Goal: Task Accomplishment & Management: Complete application form

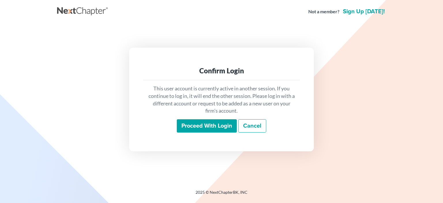
click at [197, 123] on input "Proceed with login" at bounding box center [207, 125] width 60 height 13
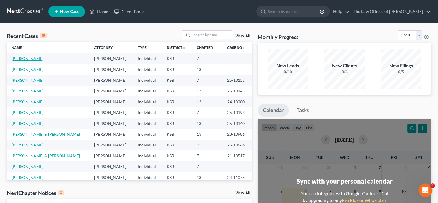
click at [28, 60] on link "[PERSON_NAME]" at bounding box center [28, 58] width 32 height 5
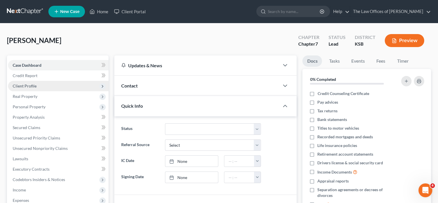
scroll to position [29, 0]
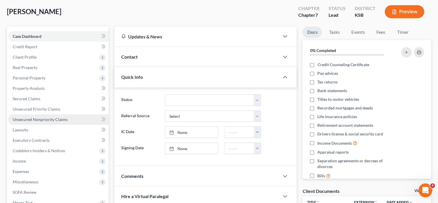
click at [65, 119] on span "Unsecured Nonpriority Claims" at bounding box center [40, 119] width 55 height 5
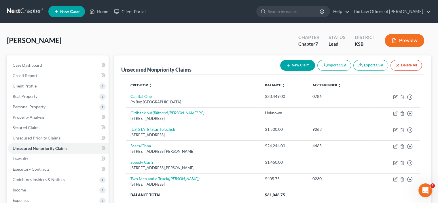
click at [304, 64] on button "New Claim" at bounding box center [297, 65] width 35 height 11
select select "0"
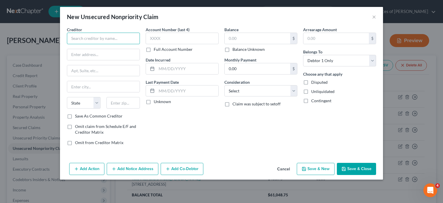
click at [83, 38] on input "text" at bounding box center [103, 39] width 73 height 12
type input "Kanas Star Casino"
type input "co TeleCheck Services LLC"
type input "P"
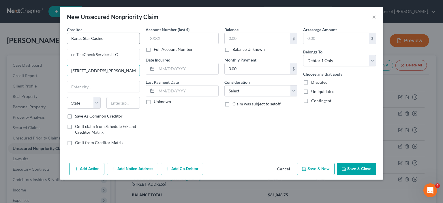
type input "1600 Terrell Mill Road"
type input "30067"
type input "Marietta"
select select "10"
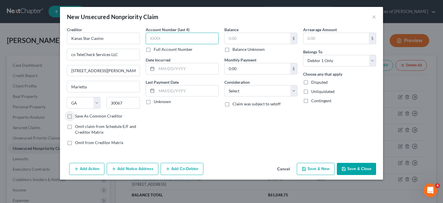
click at [171, 42] on input "text" at bounding box center [182, 39] width 73 height 12
type input "5098"
click at [235, 42] on input "text" at bounding box center [257, 38] width 65 height 11
drag, startPoint x: 250, startPoint y: 35, endPoint x: 228, endPoint y: 35, distance: 21.9
click at [228, 35] on input "text" at bounding box center [257, 38] width 65 height 11
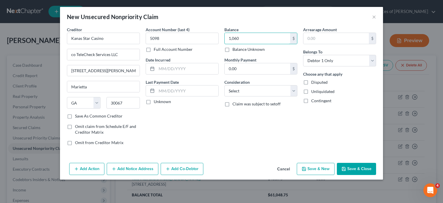
type input "1,060"
click at [222, 115] on div "Balance 1,060.00 $ Balance Unknown Balance Undetermined 1,060 $ Balance Unknown…" at bounding box center [260, 88] width 79 height 123
click at [342, 166] on icon "button" at bounding box center [343, 168] width 5 height 5
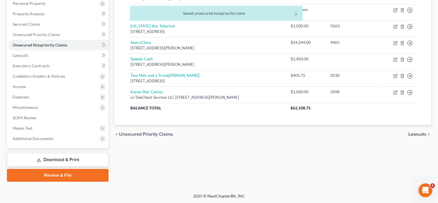
click at [71, 159] on link "Download & Print" at bounding box center [58, 160] width 102 height 14
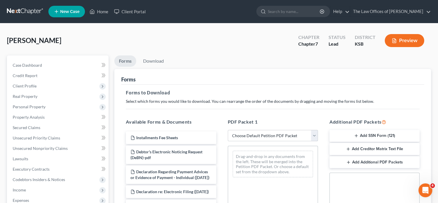
click at [315, 134] on select "Choose Default Petition PDF Packet Complete Bankruptcy Petition (all forms and …" at bounding box center [273, 136] width 90 height 12
select select "2"
click at [228, 130] on select "Choose Default Petition PDF Packet Complete Bankruptcy Petition (all forms and …" at bounding box center [273, 136] width 90 height 12
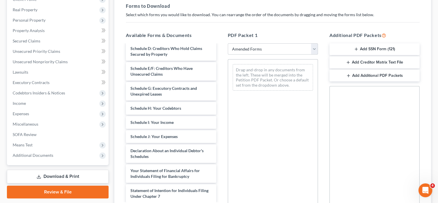
scroll to position [29, 0]
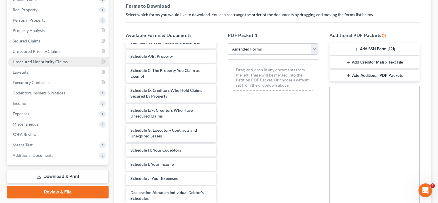
click at [47, 64] on link "Unsecured Nonpriority Claims" at bounding box center [58, 61] width 101 height 10
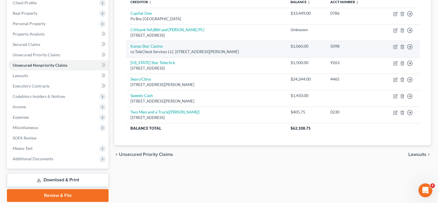
scroll to position [86, 0]
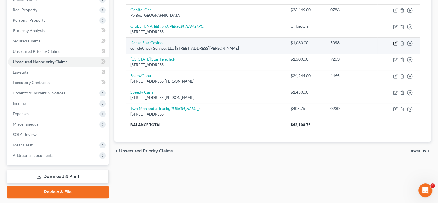
click at [397, 43] on icon "button" at bounding box center [395, 43] width 3 height 3
select select "10"
select select "0"
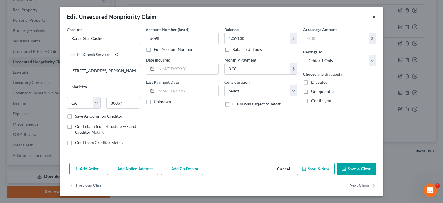
drag, startPoint x: 374, startPoint y: 19, endPoint x: 341, endPoint y: 31, distance: 34.5
click at [373, 20] on button "×" at bounding box center [374, 16] width 4 height 7
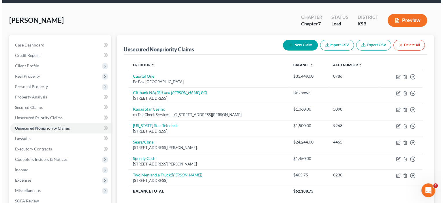
scroll to position [29, 0]
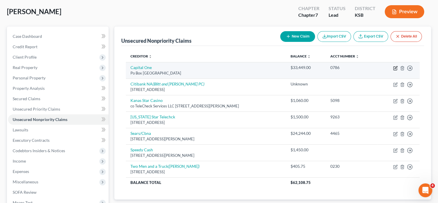
click at [396, 69] on icon "button" at bounding box center [395, 68] width 5 height 5
select select "48"
select select "0"
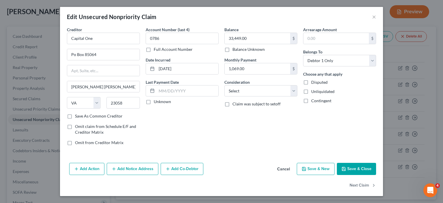
click at [75, 127] on label "Omit claim from Schedule E/F and Creditor Matrix" at bounding box center [107, 129] width 65 height 12
click at [77, 127] on input "Omit claim from Schedule E/F and Creditor Matrix" at bounding box center [79, 125] width 4 height 4
checkbox input "true"
click at [75, 143] on label "Omit from Creditor Matrix" at bounding box center [99, 143] width 48 height 6
click at [77, 143] on input "Omit from Creditor Matrix" at bounding box center [79, 142] width 4 height 4
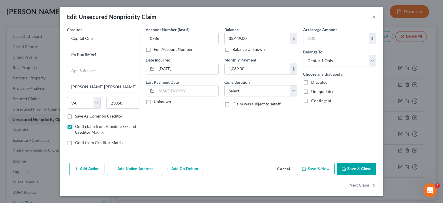
checkbox input "true"
click at [360, 170] on button "Save & Close" at bounding box center [356, 169] width 39 height 12
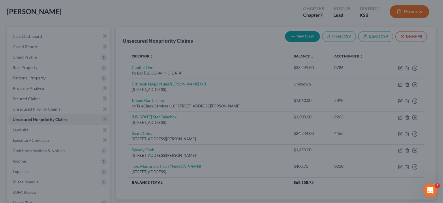
type input "0"
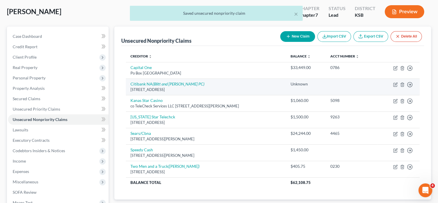
click at [197, 90] on div "701 E 60th Street, Sioux Falls, SD 57104" at bounding box center [206, 89] width 151 height 5
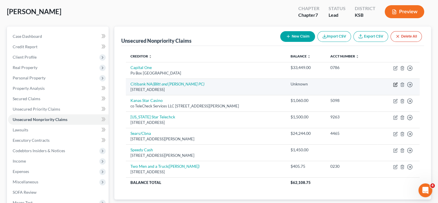
click at [397, 84] on icon "button" at bounding box center [395, 84] width 5 height 5
select select "43"
select select "0"
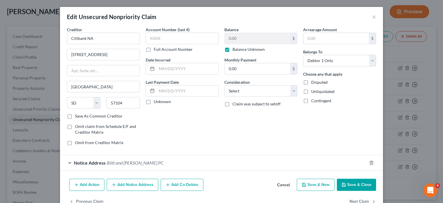
click at [75, 126] on label "Omit claim from Schedule E/F and Creditor Matrix" at bounding box center [107, 129] width 65 height 12
click at [77, 126] on input "Omit claim from Schedule E/F and Creditor Matrix" at bounding box center [79, 125] width 4 height 4
checkbox input "true"
click at [75, 143] on label "Omit from Creditor Matrix" at bounding box center [99, 143] width 48 height 6
click at [77, 143] on input "Omit from Creditor Matrix" at bounding box center [79, 142] width 4 height 4
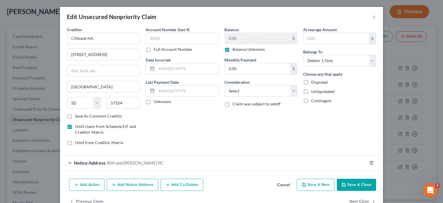
checkbox input "true"
click at [66, 162] on div "Notice Address Blitt and Gaines PC" at bounding box center [213, 162] width 307 height 15
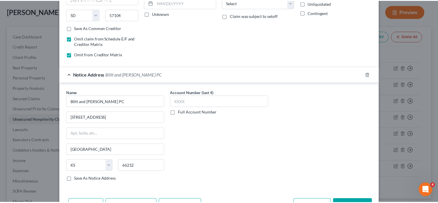
scroll to position [123, 0]
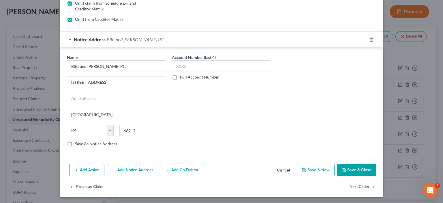
click at [354, 168] on button "Save & Close" at bounding box center [356, 170] width 39 height 12
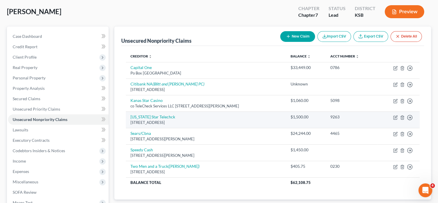
click at [155, 120] on div "777 Ks Star Drive, Mulvane, KS 67110" at bounding box center [206, 122] width 151 height 5
click at [155, 117] on link "Kansas Star Telechck" at bounding box center [153, 116] width 45 height 5
select select "17"
select select "0"
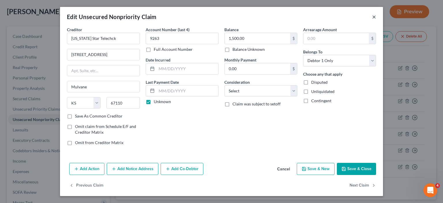
click at [373, 17] on button "×" at bounding box center [374, 16] width 4 height 7
